Goal: Find contact information: Find contact information

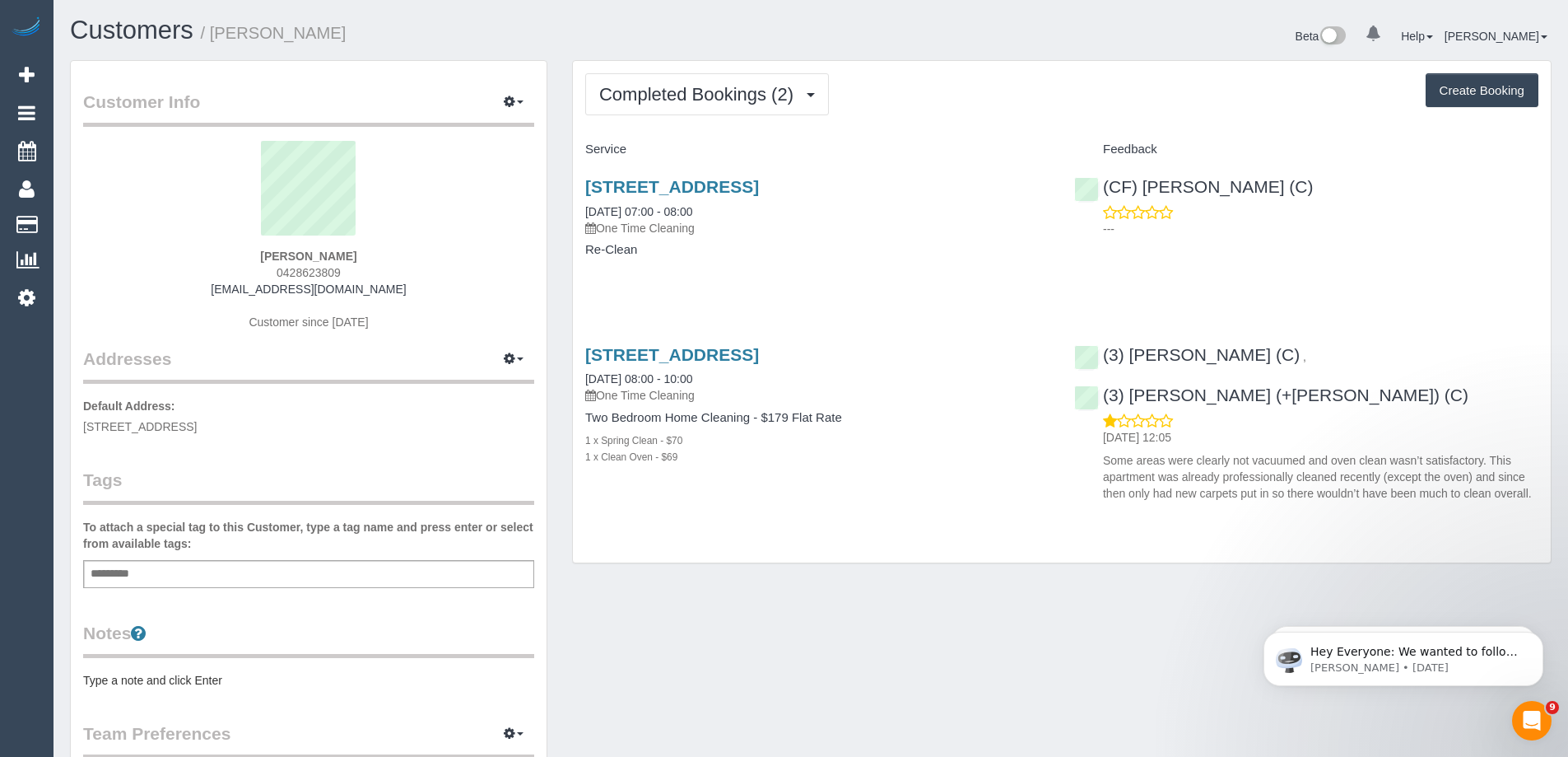
drag, startPoint x: 252, startPoint y: 258, endPoint x: 327, endPoint y: 253, distance: 75.2
click at [327, 253] on div "[PERSON_NAME] 0428623809 [EMAIL_ADDRESS][DOMAIN_NAME] Customer since [DATE]" at bounding box center [309, 243] width 451 height 206
copy strong "[PERSON_NAME]"
click at [716, 95] on span "Completed Bookings (2)" at bounding box center [701, 94] width 203 height 21
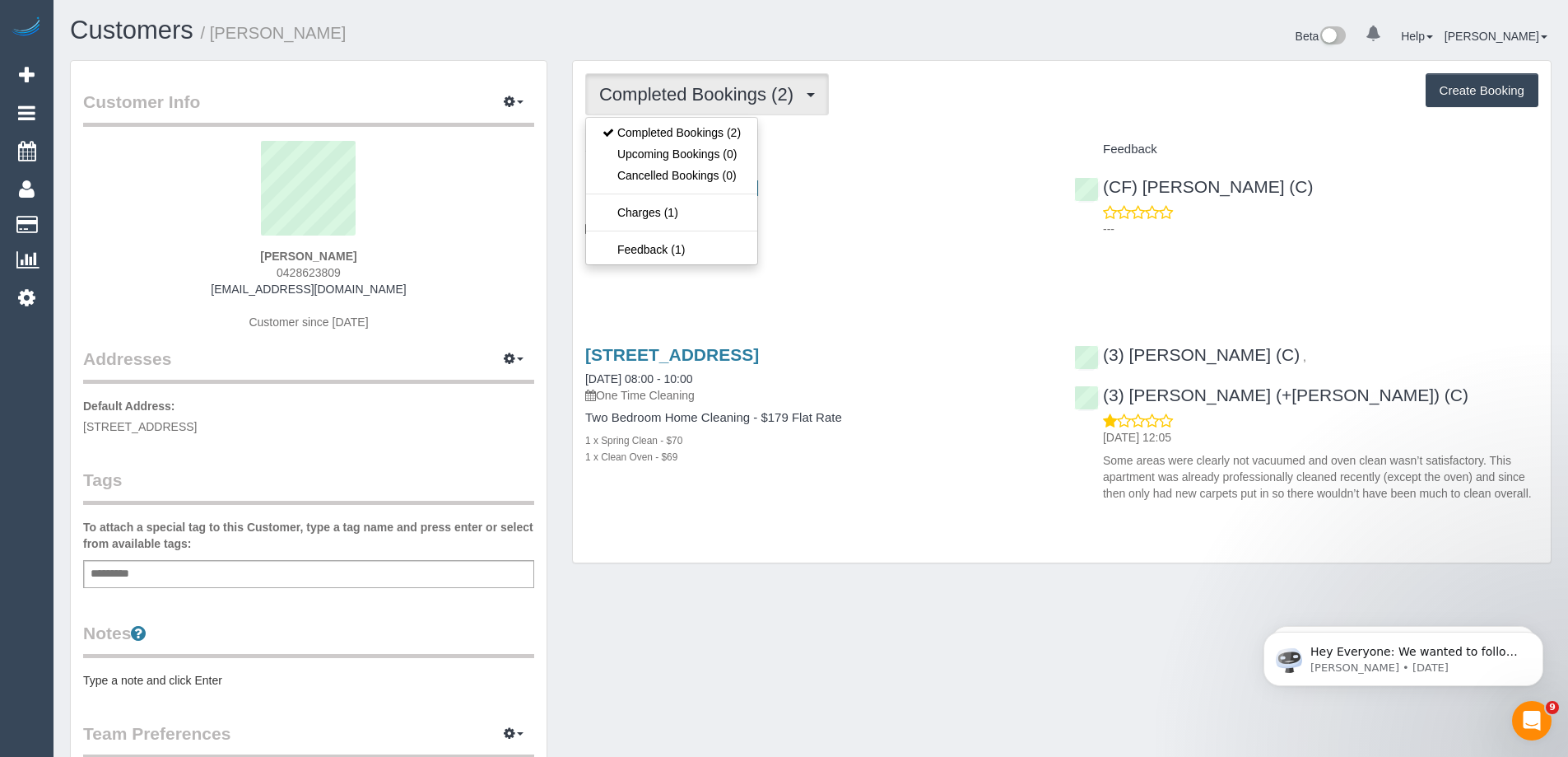
click at [716, 95] on span "Completed Bookings (2)" at bounding box center [701, 94] width 203 height 21
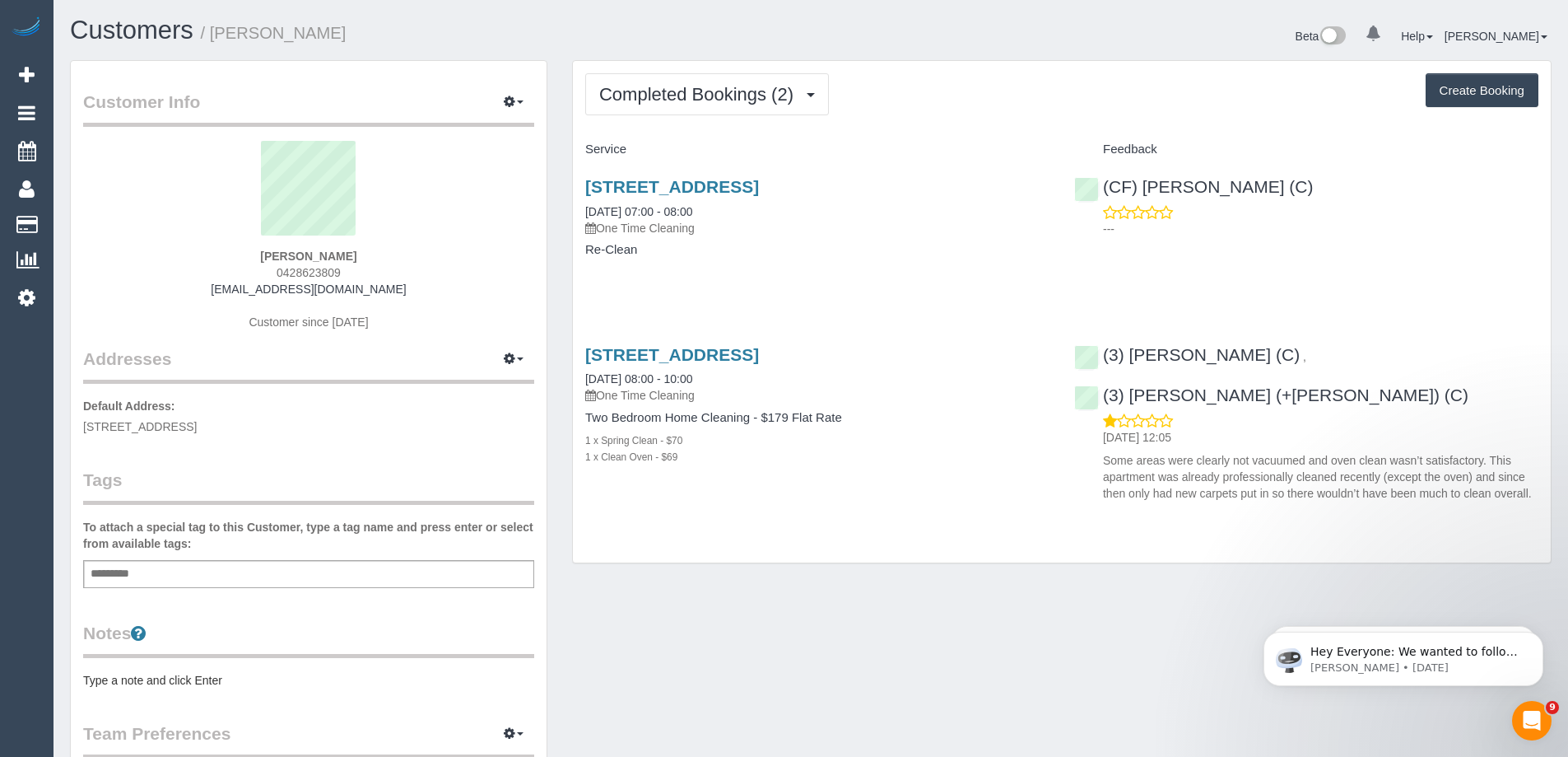
drag, startPoint x: 369, startPoint y: 270, endPoint x: 241, endPoint y: 280, distance: 128.4
click at [241, 280] on div "[PERSON_NAME] 0428623809 [EMAIL_ADDRESS][DOMAIN_NAME] Customer since [DATE]" at bounding box center [309, 243] width 451 height 206
copy span "0428623809"
drag, startPoint x: 574, startPoint y: 183, endPoint x: 739, endPoint y: 181, distance: 165.0
click at [739, 181] on div "[STREET_ADDRESS] [DATE] 07:00 - 08:00 One Time Cleaning Re-Clean" at bounding box center [817, 226] width 489 height 127
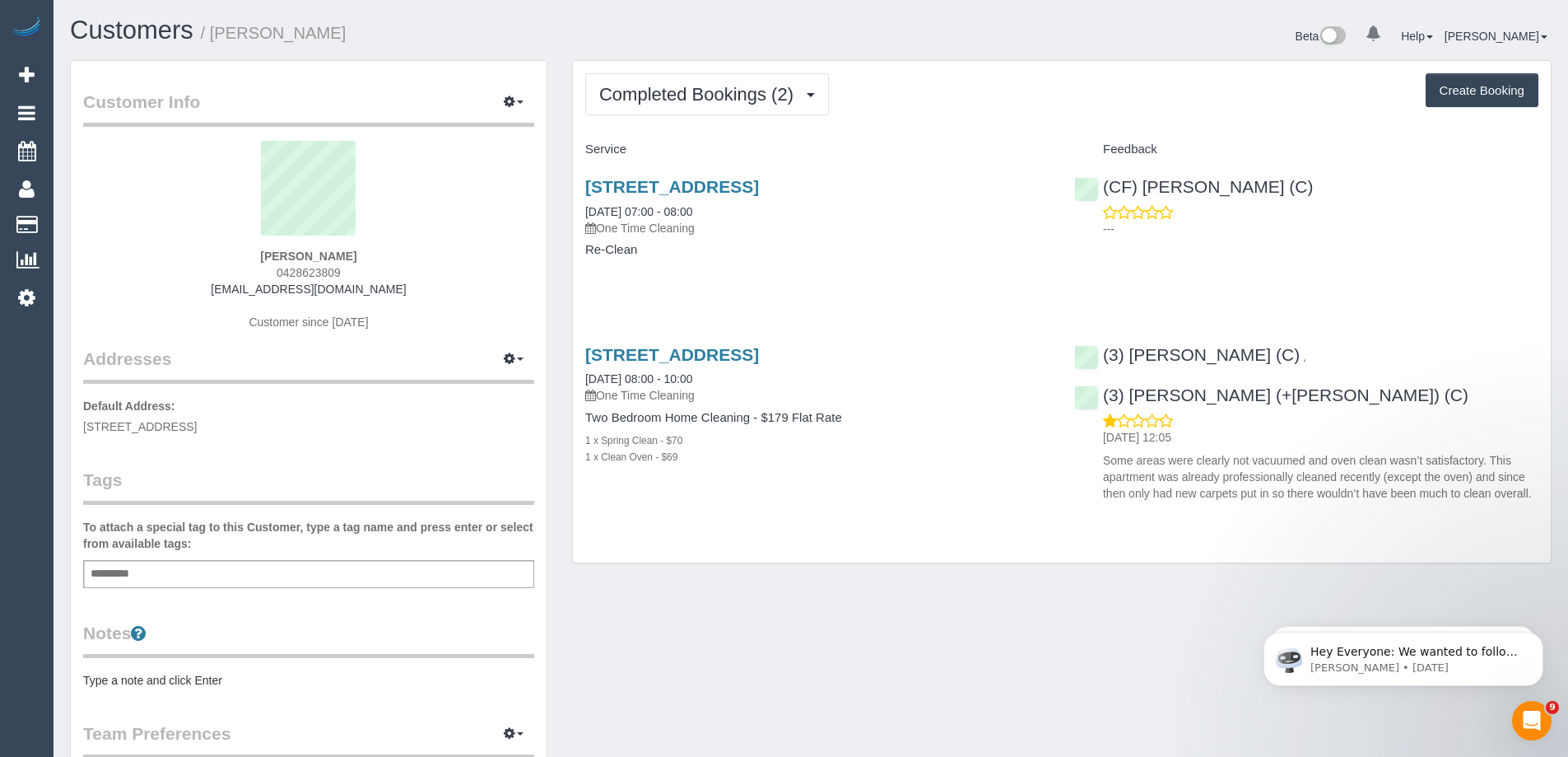
copy link "[STREET_ADDRESS],"
click at [574, 184] on div "[STREET_ADDRESS] [DATE] 07:00 - 08:00 One Time Cleaning Re-Clean" at bounding box center [817, 226] width 489 height 127
drag, startPoint x: 583, startPoint y: 184, endPoint x: 875, endPoint y: 172, distance: 292.2
click at [875, 172] on div "[STREET_ADDRESS] [DATE] 07:00 - 08:00 One Time Cleaning Re-Clean" at bounding box center [817, 226] width 489 height 127
copy link "[STREET_ADDRESS],"
